Goal: Task Accomplishment & Management: Manage account settings

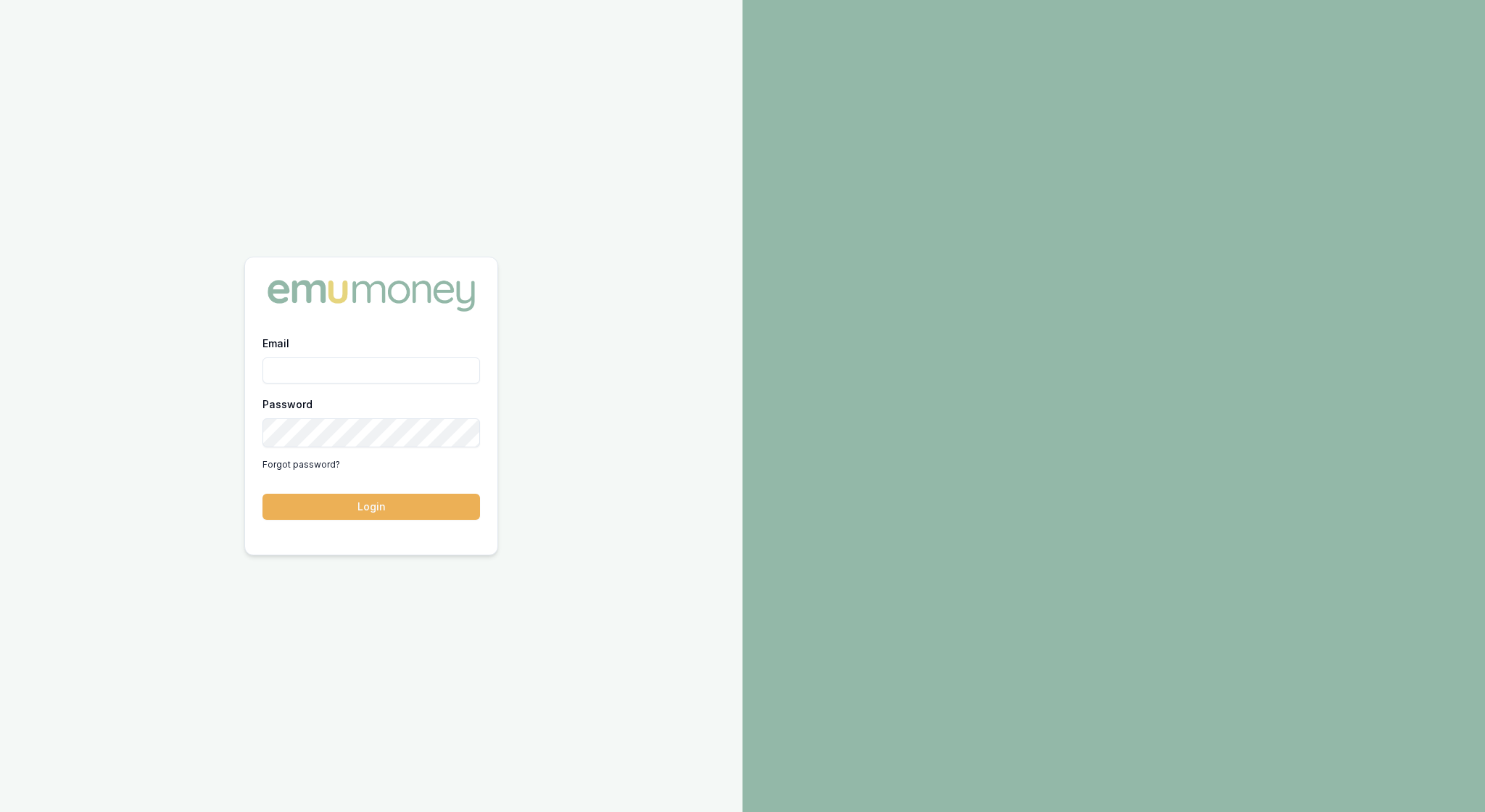
type input "[EMAIL_ADDRESS][PERSON_NAME][DOMAIN_NAME]"
click at [406, 514] on button "Login" at bounding box center [371, 506] width 218 height 26
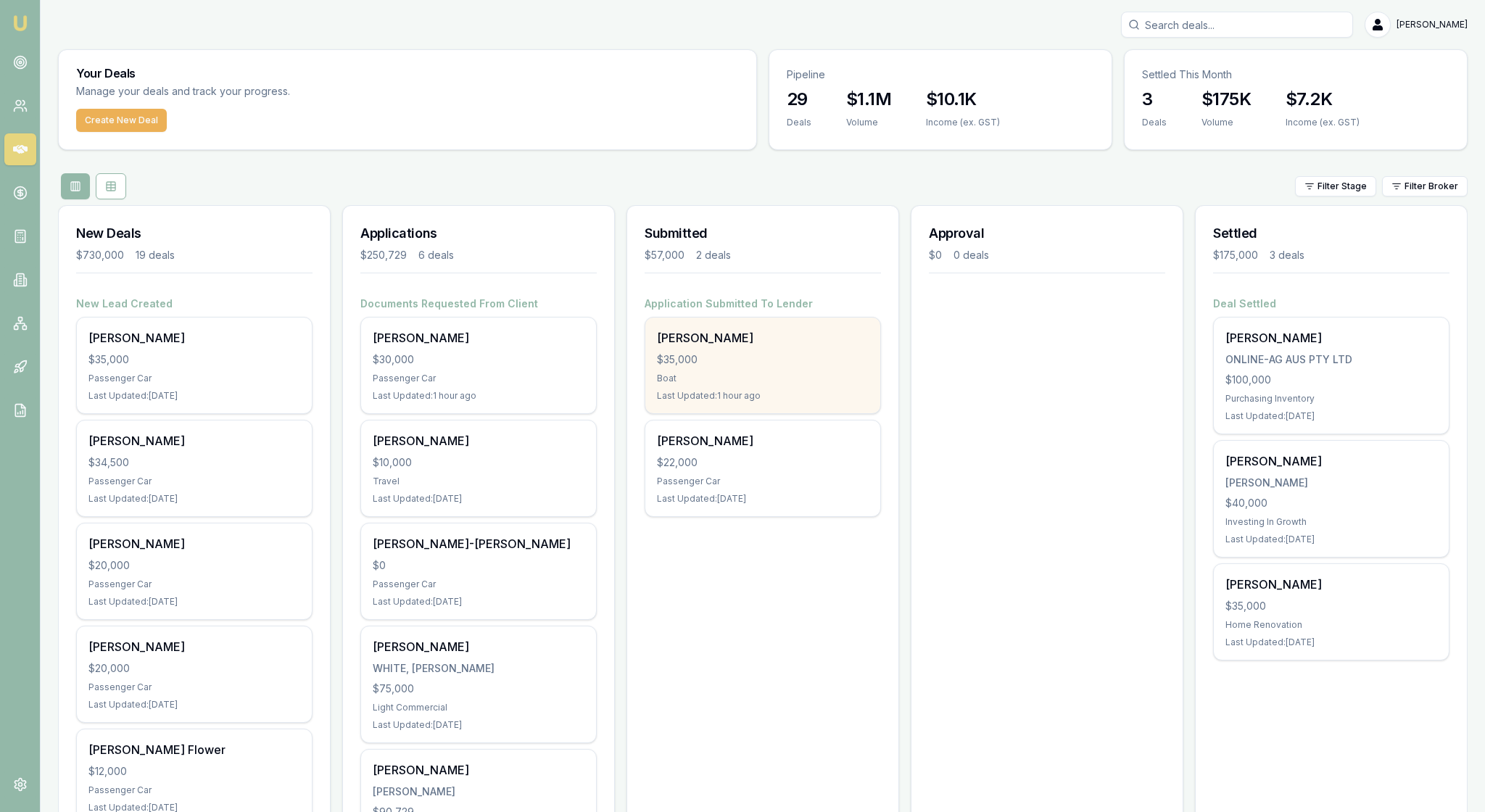
click at [761, 384] on div "Boat" at bounding box center [762, 378] width 212 height 11
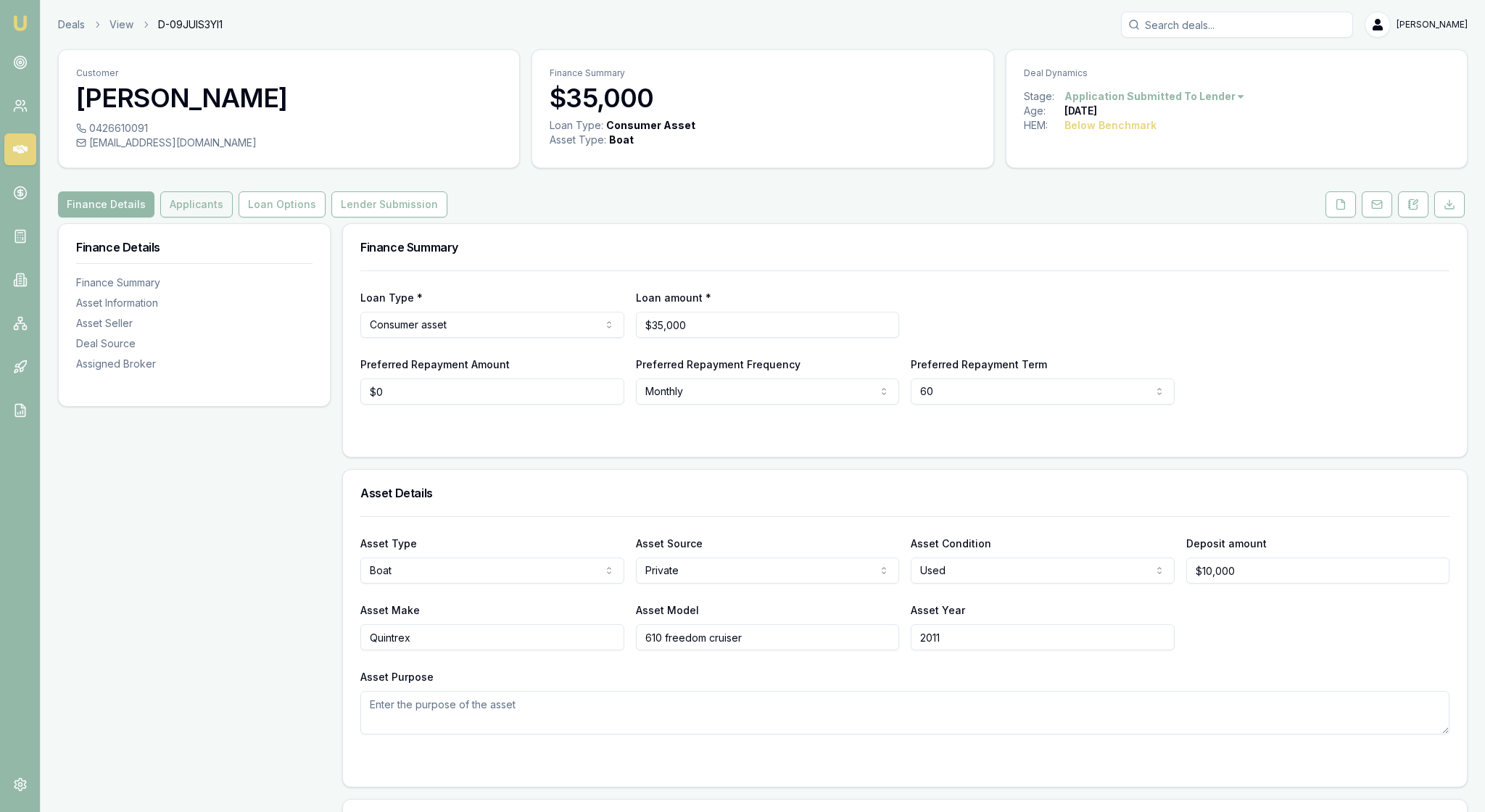
click at [232, 214] on button "Applicants" at bounding box center [196, 205] width 73 height 26
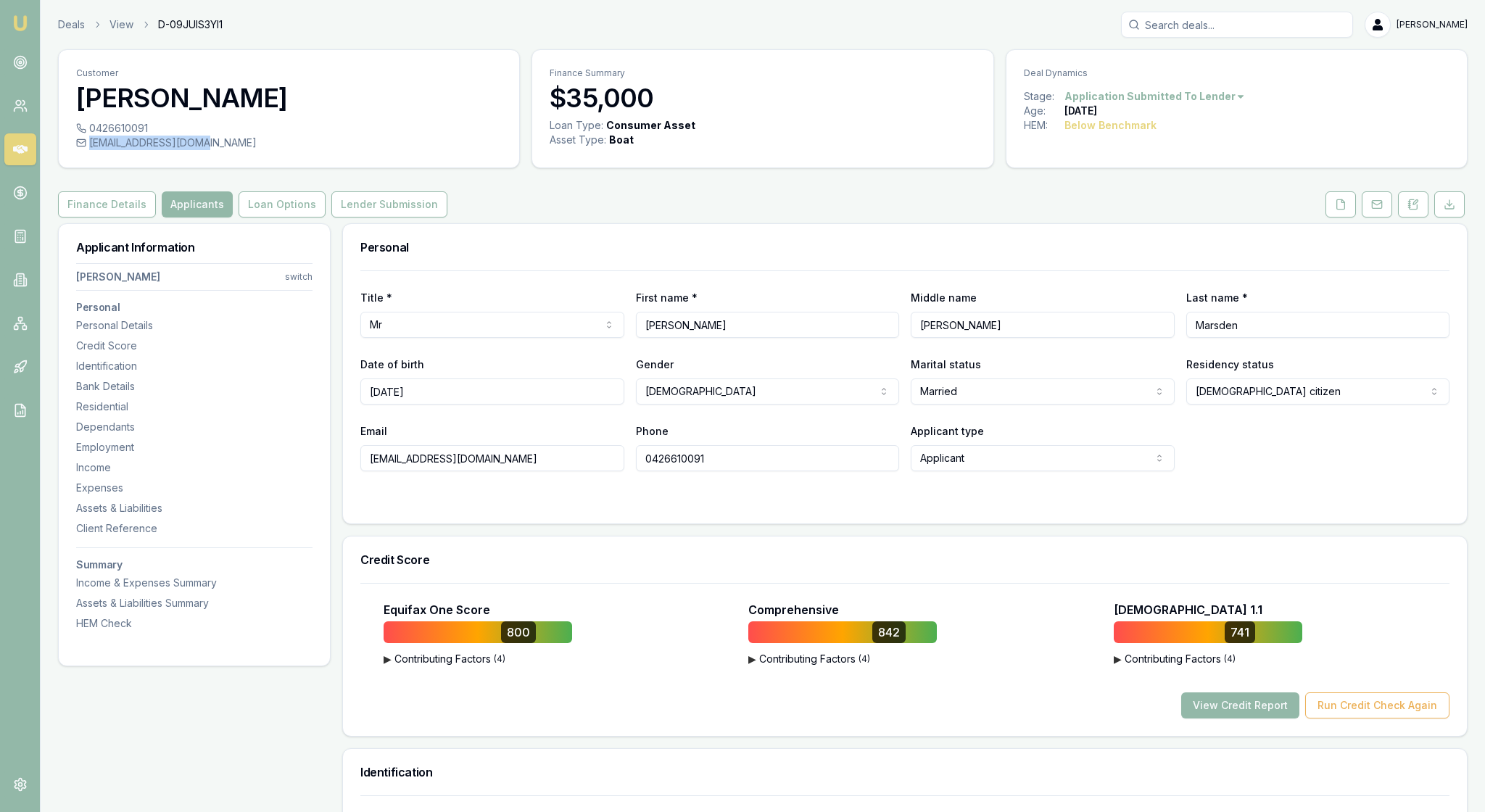
drag, startPoint x: 250, startPoint y: 157, endPoint x: 103, endPoint y: 164, distance: 147.2
click at [103, 150] on div "nmarsden@live.com.au" at bounding box center [289, 143] width 426 height 15
copy div "nmarsden@live.com.au"
